Goal: Navigation & Orientation: Find specific page/section

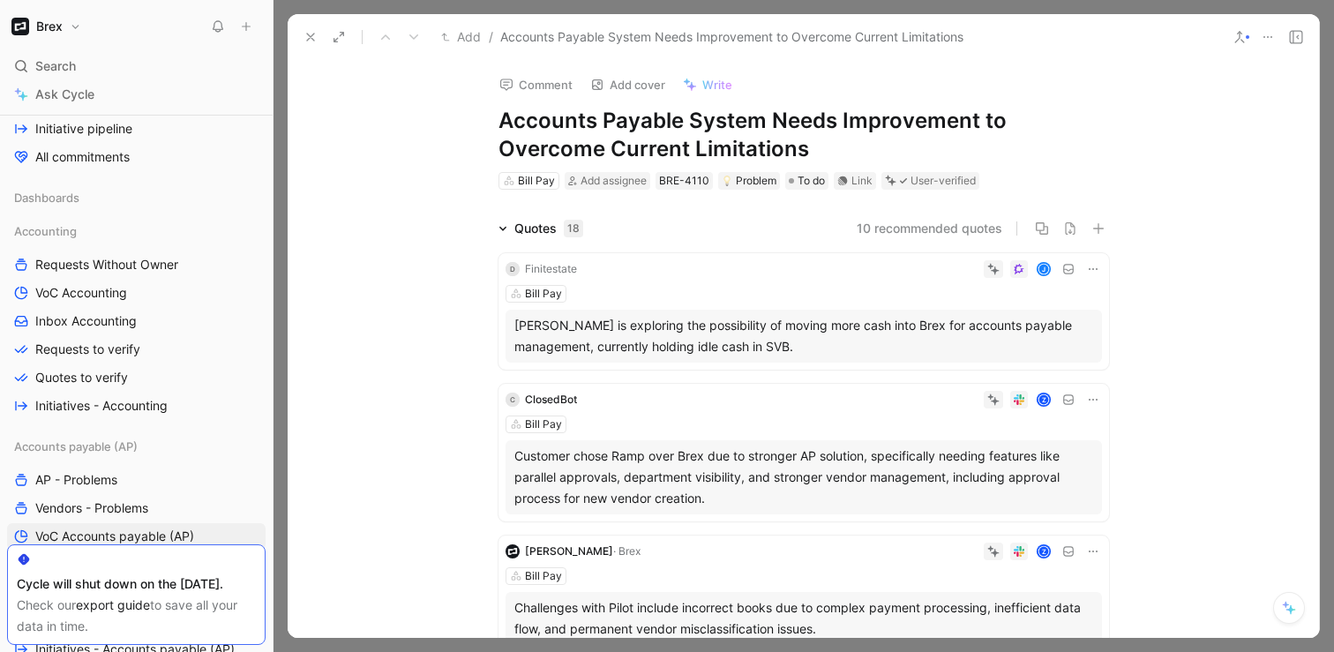
scroll to position [268, 0]
click at [109, 344] on span "Requests to verify" at bounding box center [87, 348] width 105 height 18
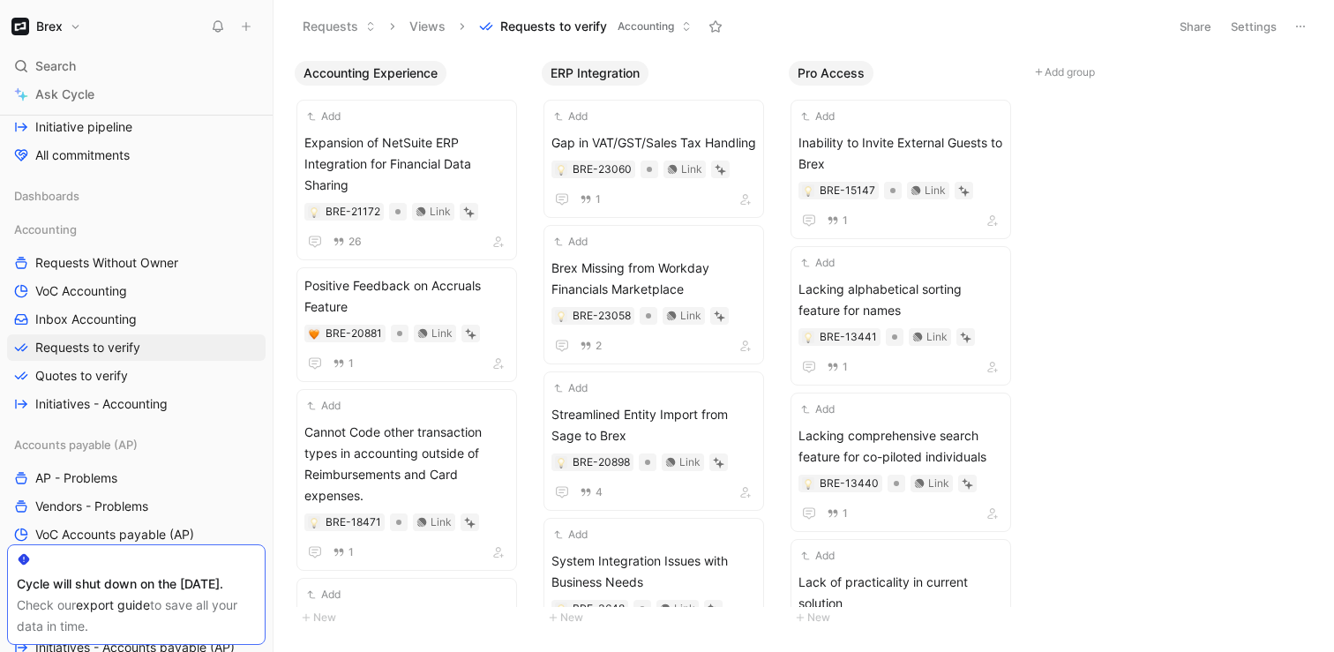
click at [1155, 278] on div "Accounting Experience Add Expansion of NetSuite ERP Integration for Financial D…" at bounding box center [804, 351] width 1061 height 599
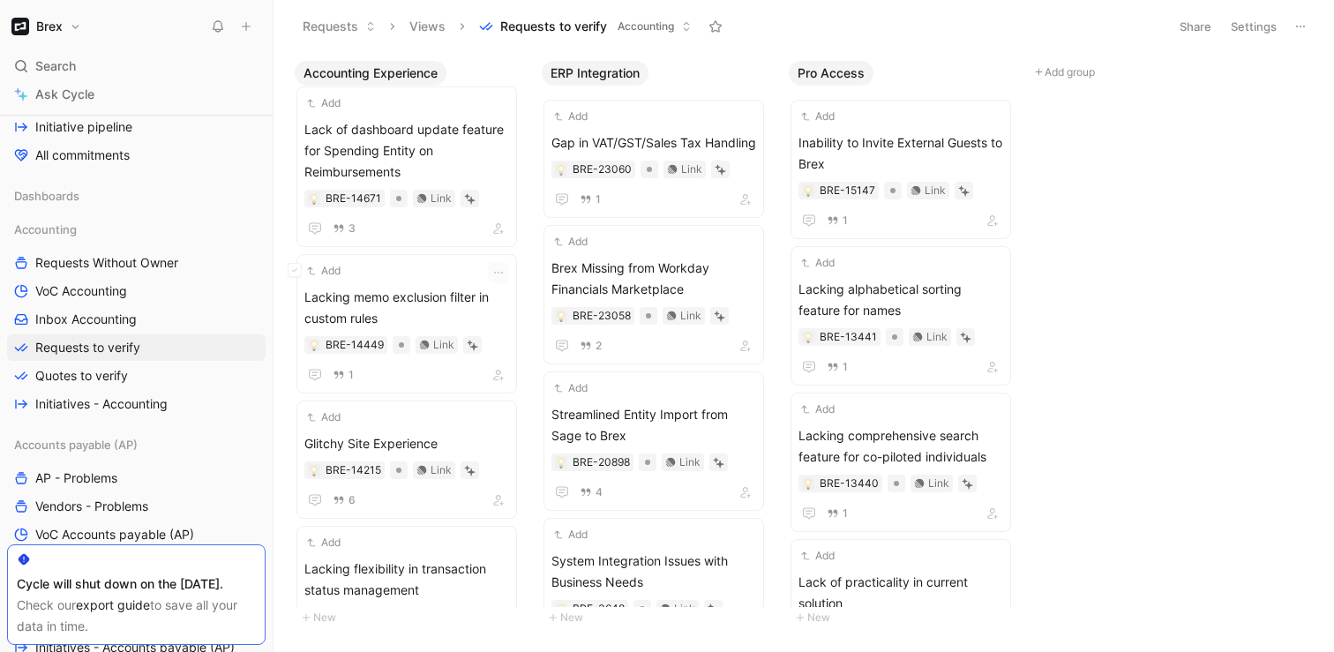
scroll to position [2088, 0]
click at [285, 372] on div "Accounting Experience Positive Feedback on Financial Tool Consolidation BRE-155…" at bounding box center [804, 351] width 1061 height 599
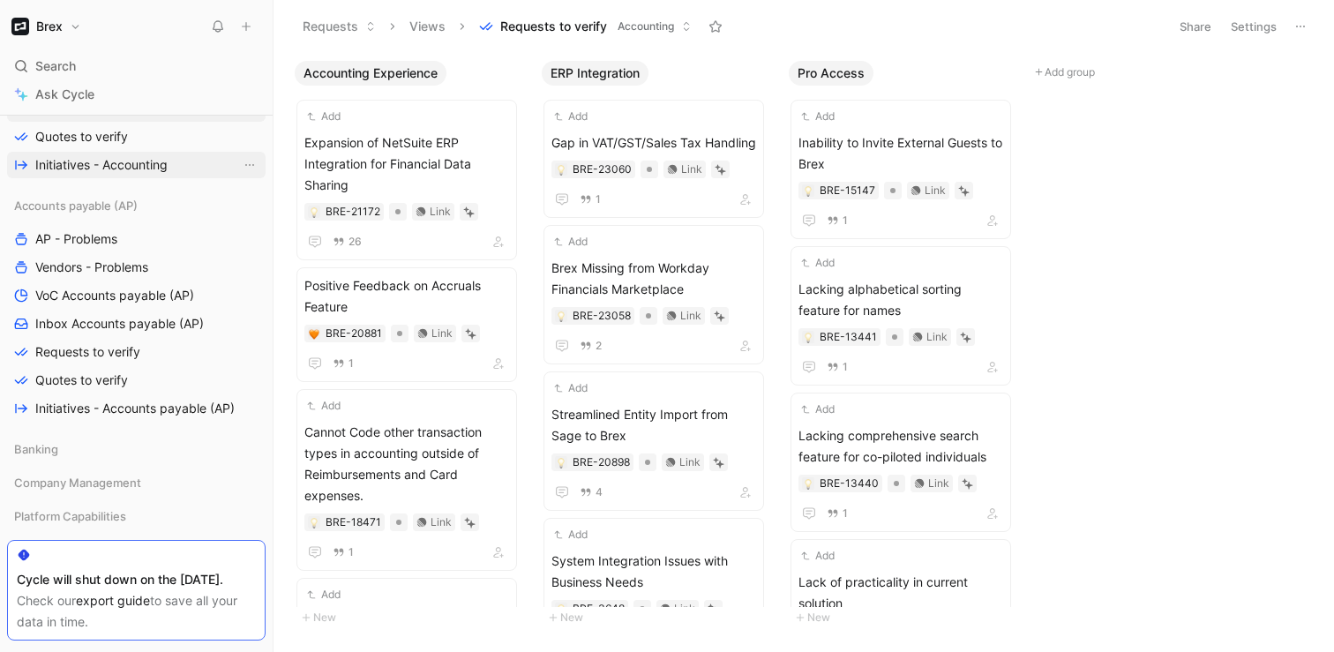
scroll to position [530, 0]
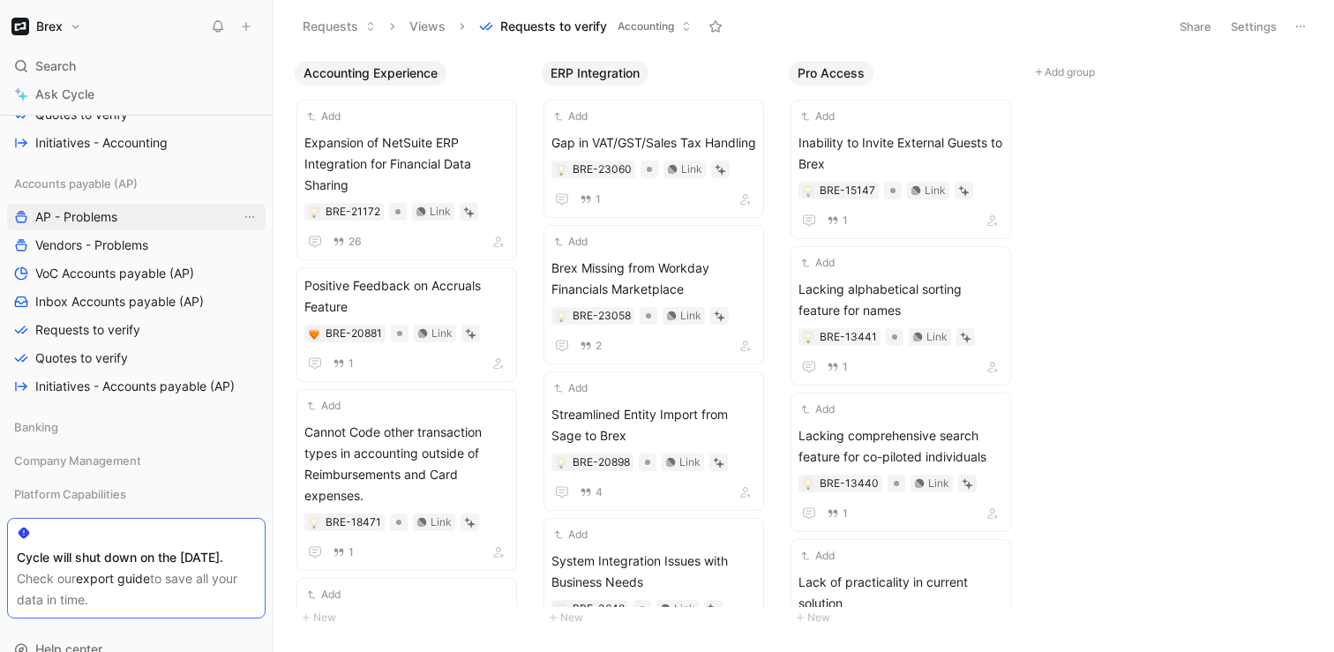
click at [99, 209] on span "AP - Problems" at bounding box center [76, 217] width 82 height 18
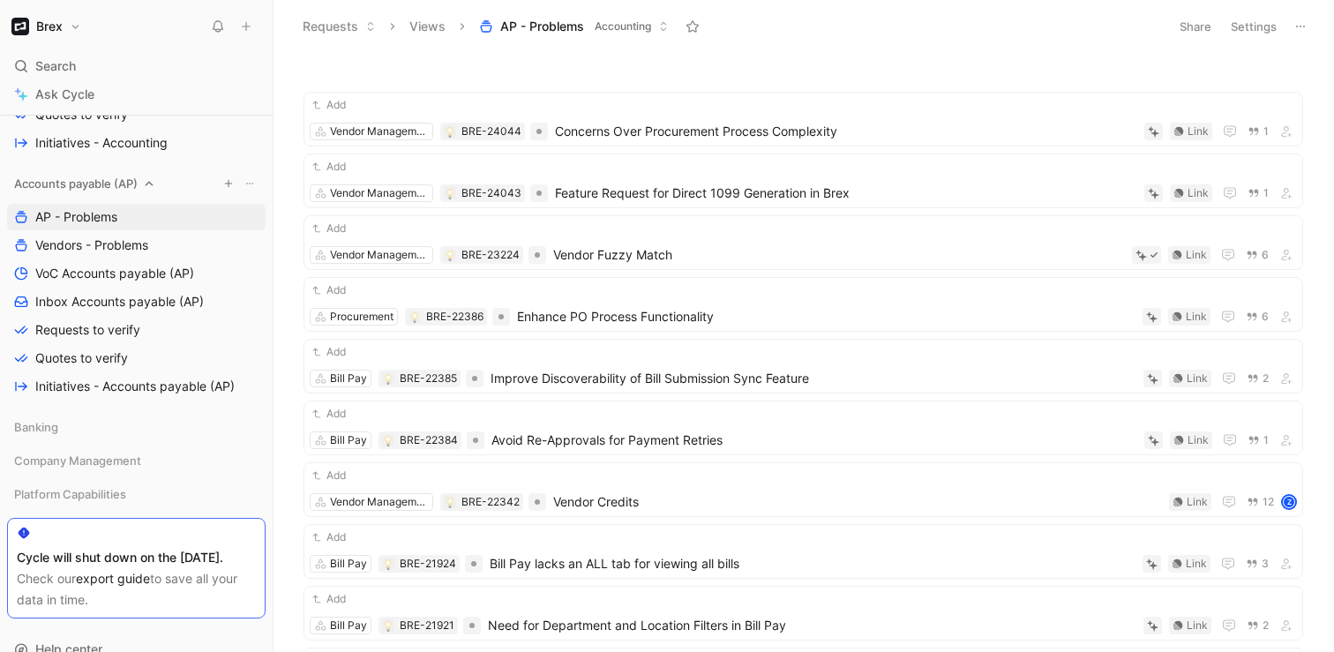
click at [104, 184] on span "Accounts payable (AP)" at bounding box center [76, 184] width 124 height 18
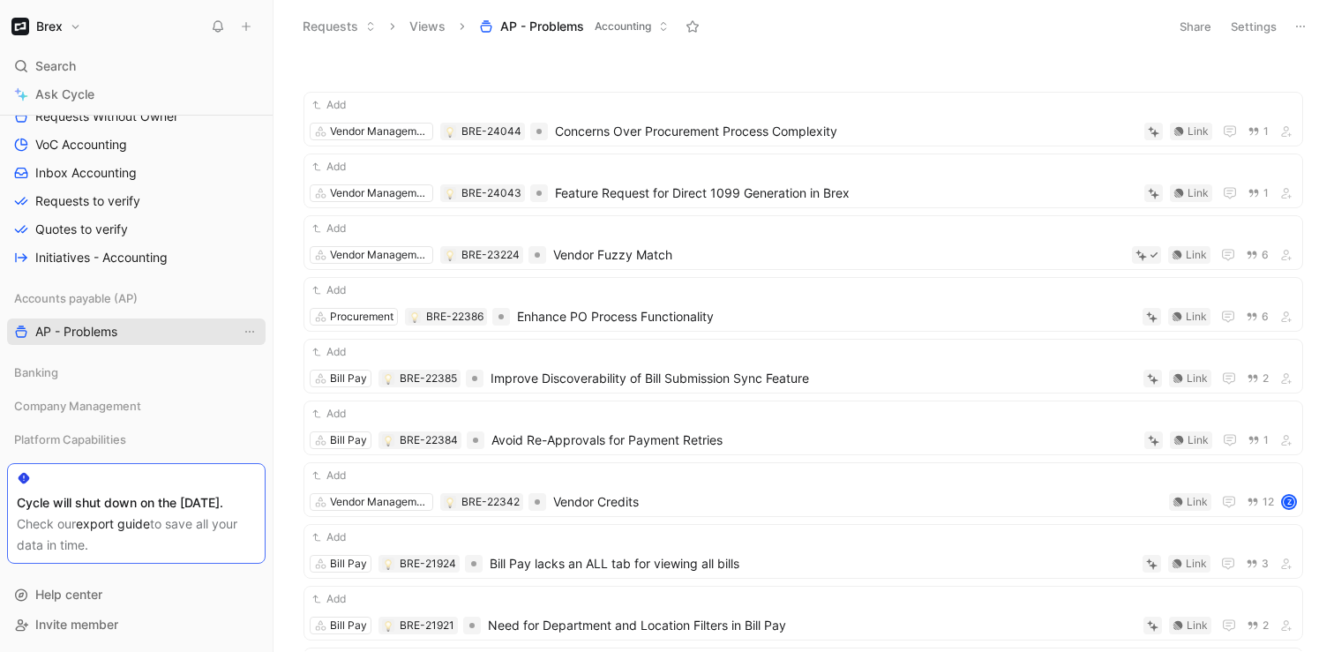
click at [98, 323] on span "AP - Problems" at bounding box center [76, 332] width 82 height 18
click at [89, 289] on span "Accounts payable (AP)" at bounding box center [76, 298] width 124 height 18
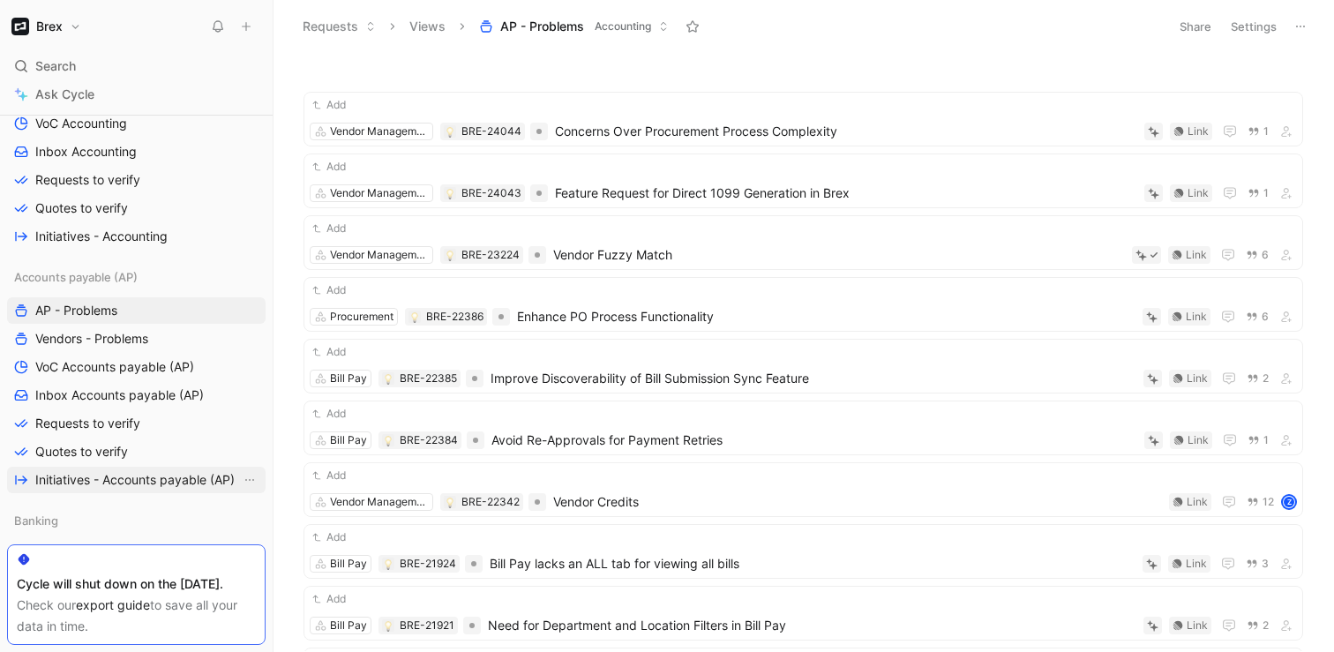
click at [99, 470] on link "Initiatives - Accounts payable (AP)" at bounding box center [136, 480] width 259 height 26
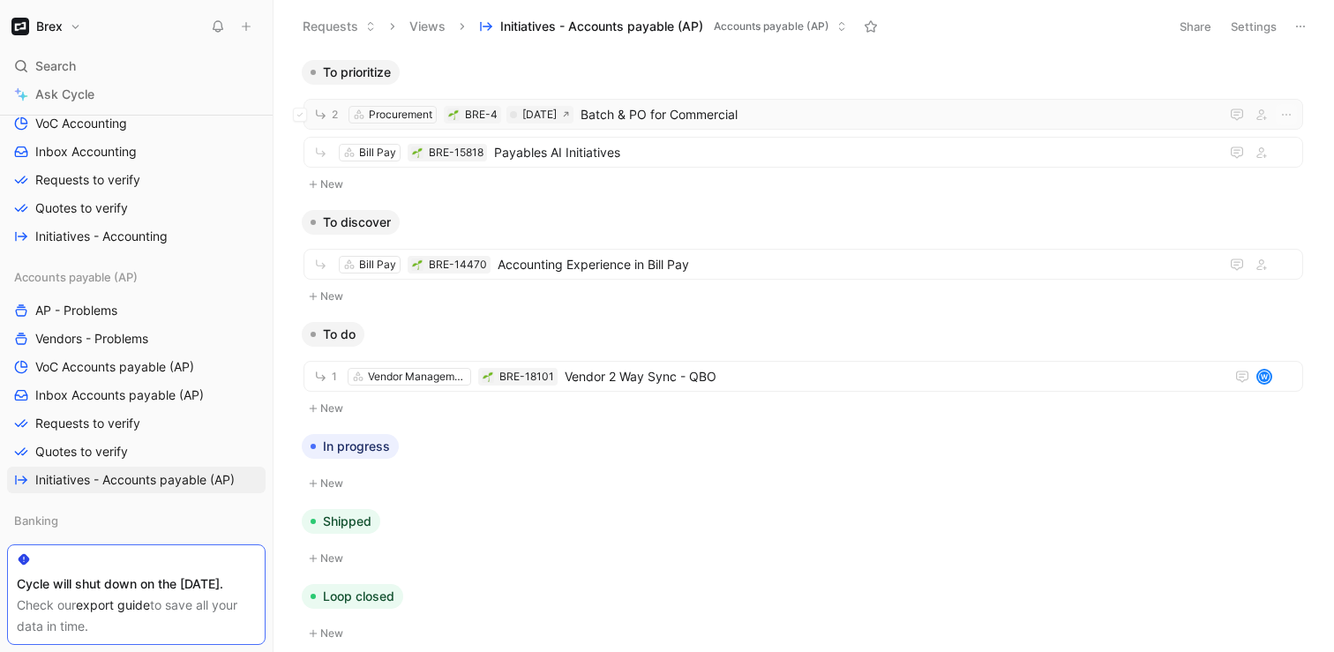
click at [717, 119] on span "Batch & PO for Commercial" at bounding box center [897, 114] width 632 height 21
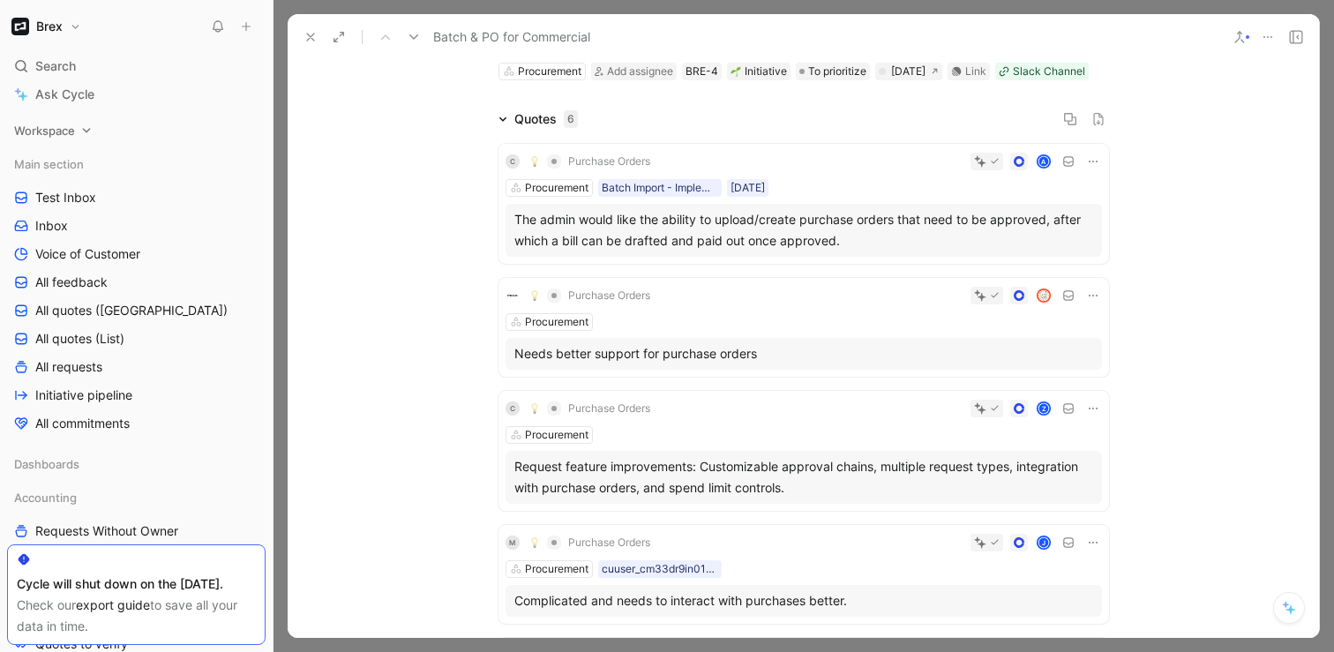
click at [49, 124] on span "Workspace" at bounding box center [44, 131] width 61 height 18
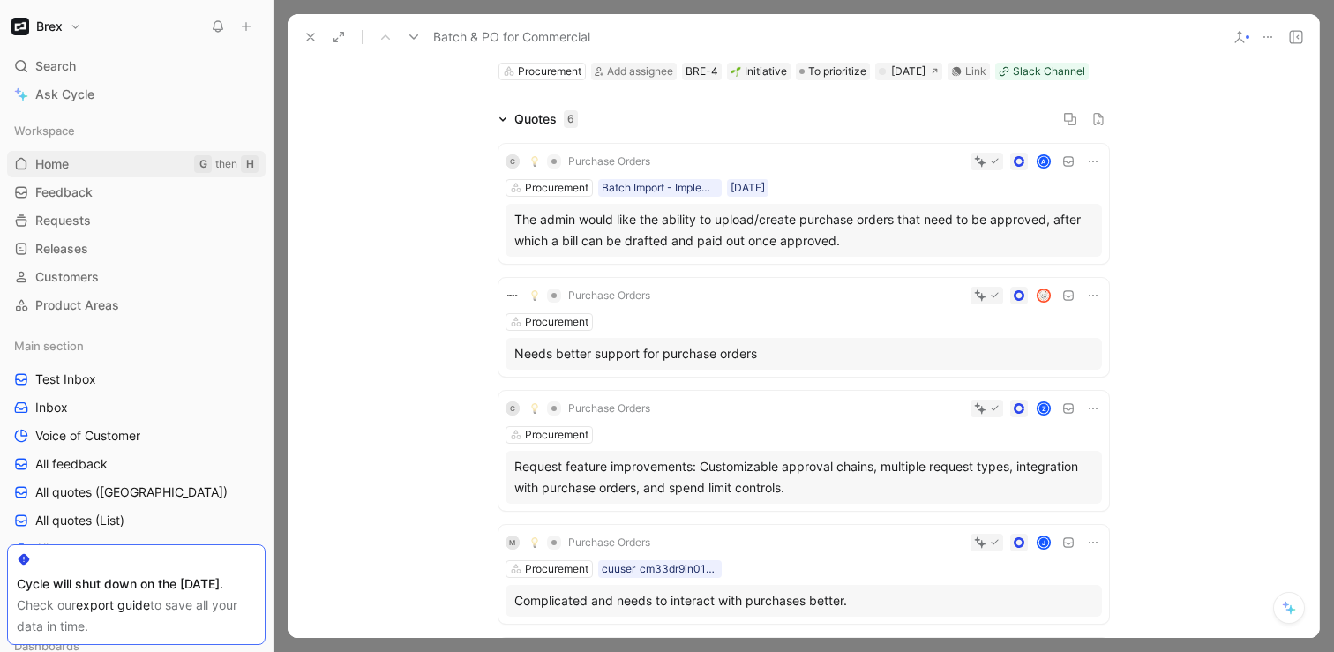
click at [54, 154] on link "Home G then H" at bounding box center [136, 164] width 259 height 26
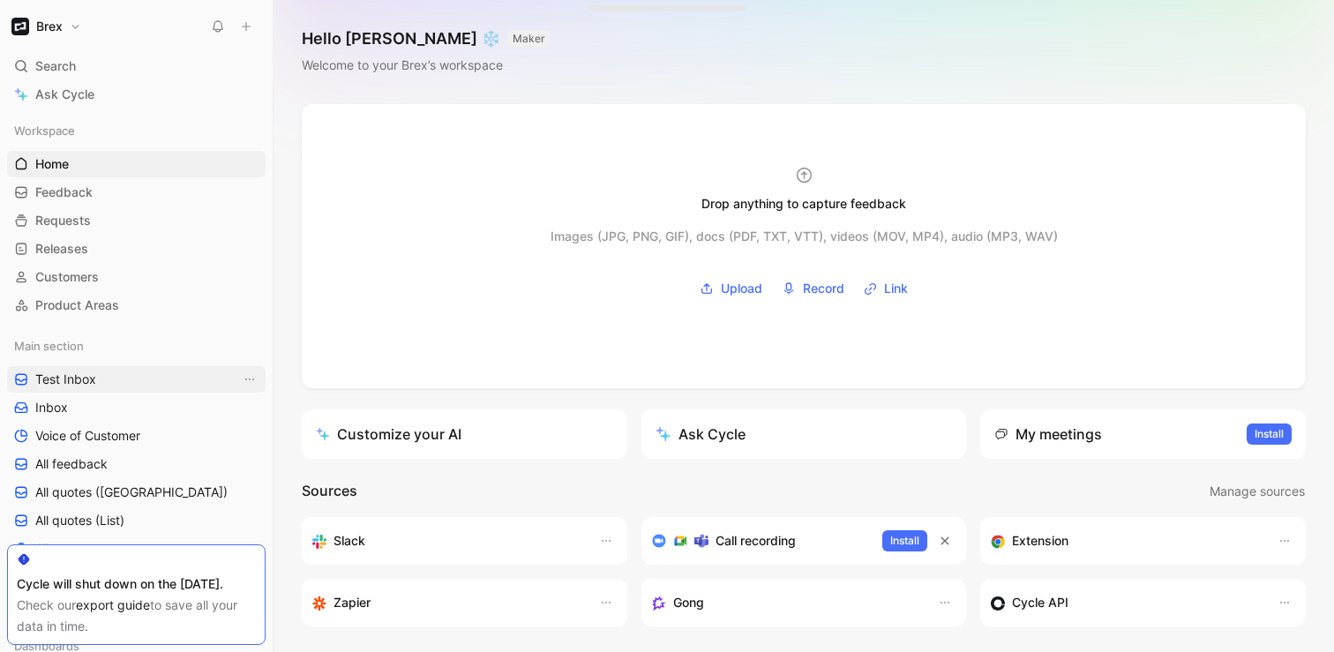
click at [61, 377] on span "Test Inbox" at bounding box center [65, 380] width 61 height 18
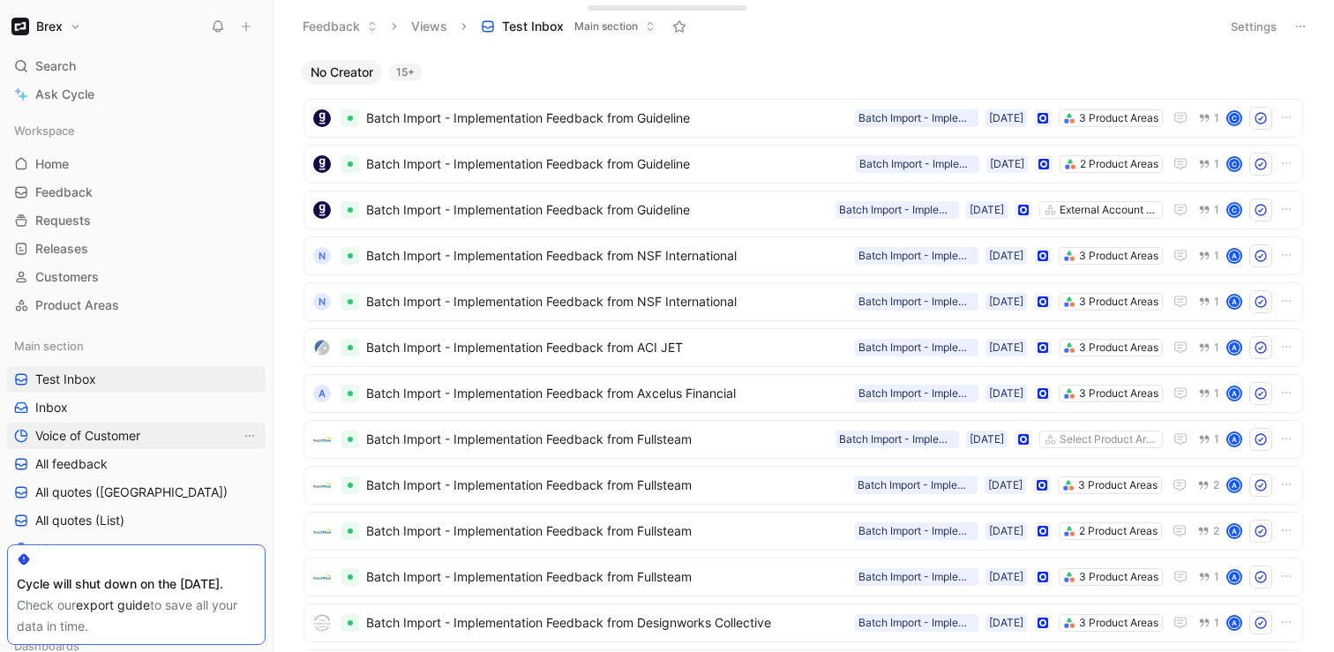
click at [73, 440] on span "Voice of Customer" at bounding box center [87, 436] width 105 height 18
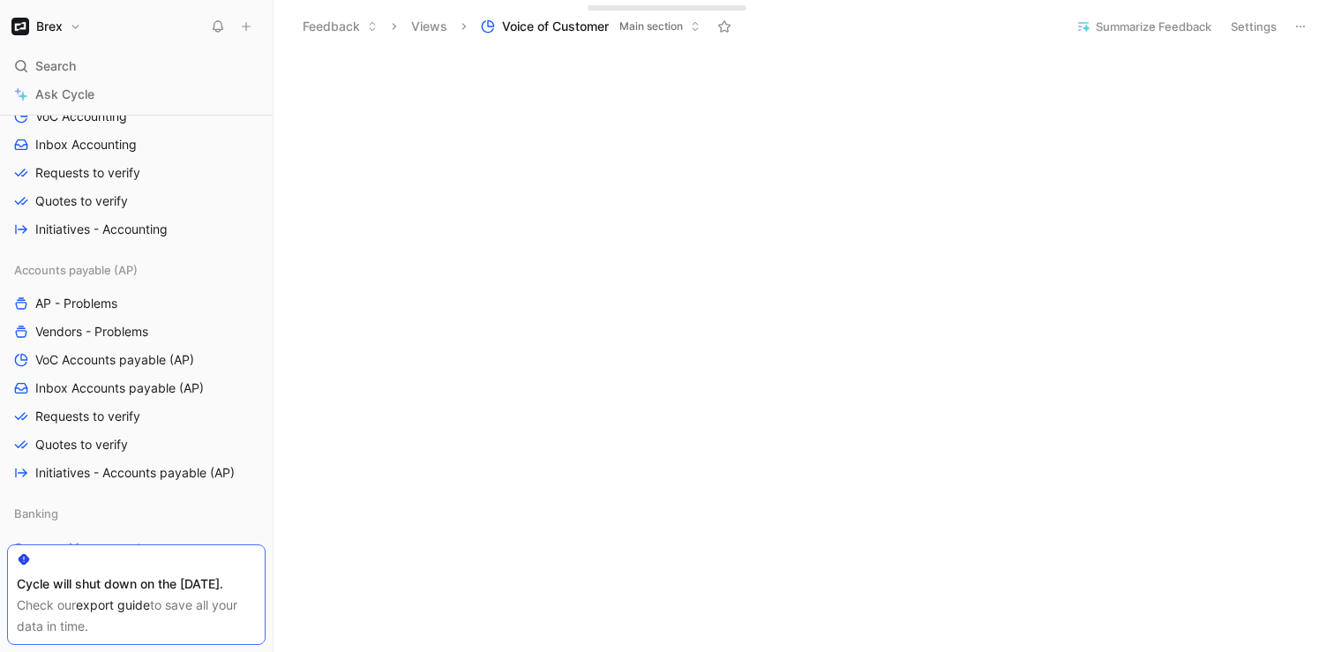
scroll to position [624, 0]
click at [70, 306] on span "AP - Problems" at bounding box center [76, 305] width 82 height 18
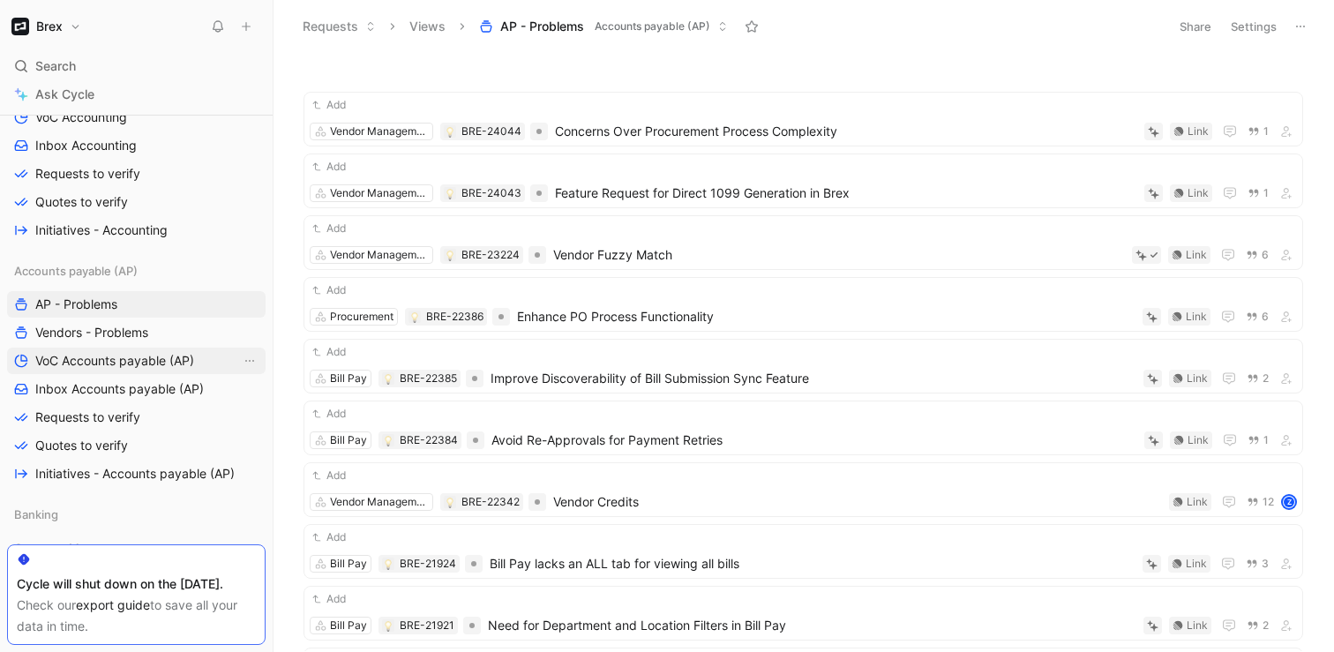
click at [85, 356] on span "VoC Accounts payable (AP)" at bounding box center [114, 361] width 159 height 18
